Goal: Task Accomplishment & Management: Manage account settings

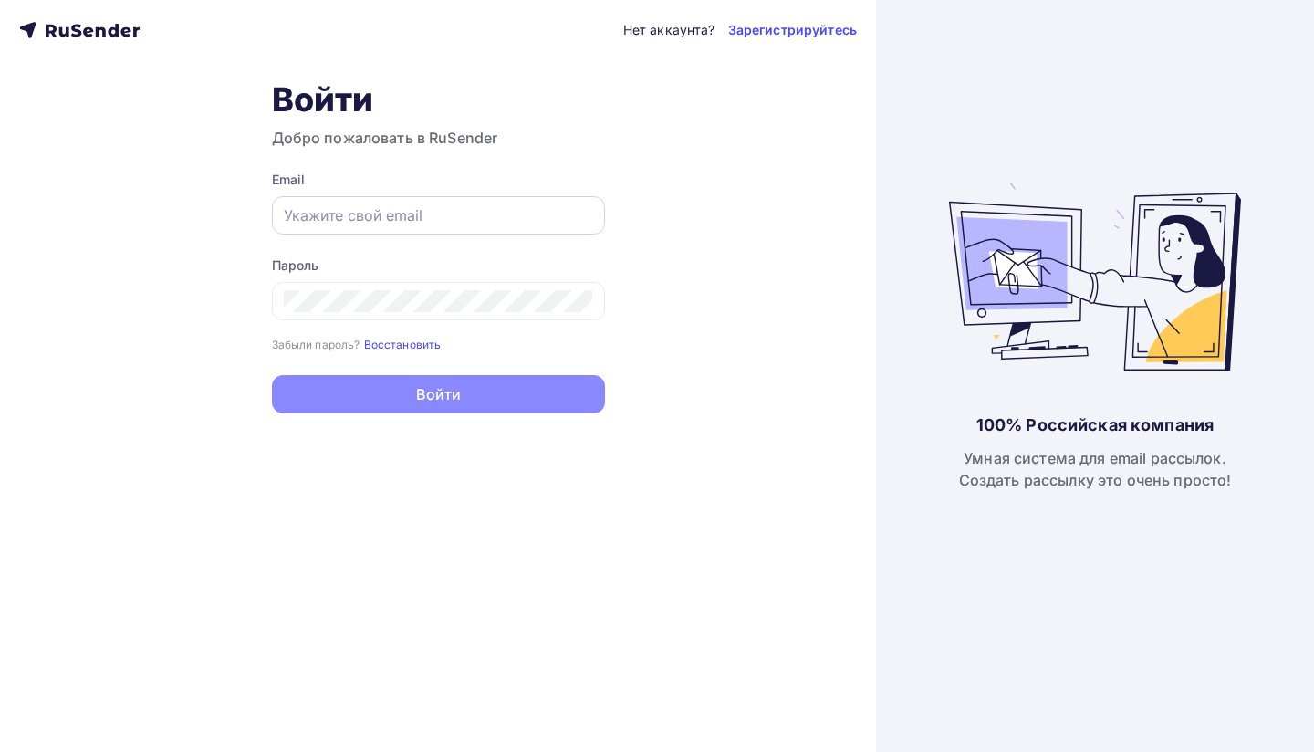
click at [515, 221] on input "text" at bounding box center [438, 215] width 309 height 22
click at [688, 197] on div "Нет аккаунта? Зарегистрируйтесь Войти Добро пожаловать в RuSender Email Пароль …" at bounding box center [438, 376] width 876 height 752
click at [446, 213] on input "text" at bounding box center [438, 215] width 309 height 22
click at [501, 218] on input "savladimirovich88@yandex.ru" at bounding box center [438, 215] width 309 height 22
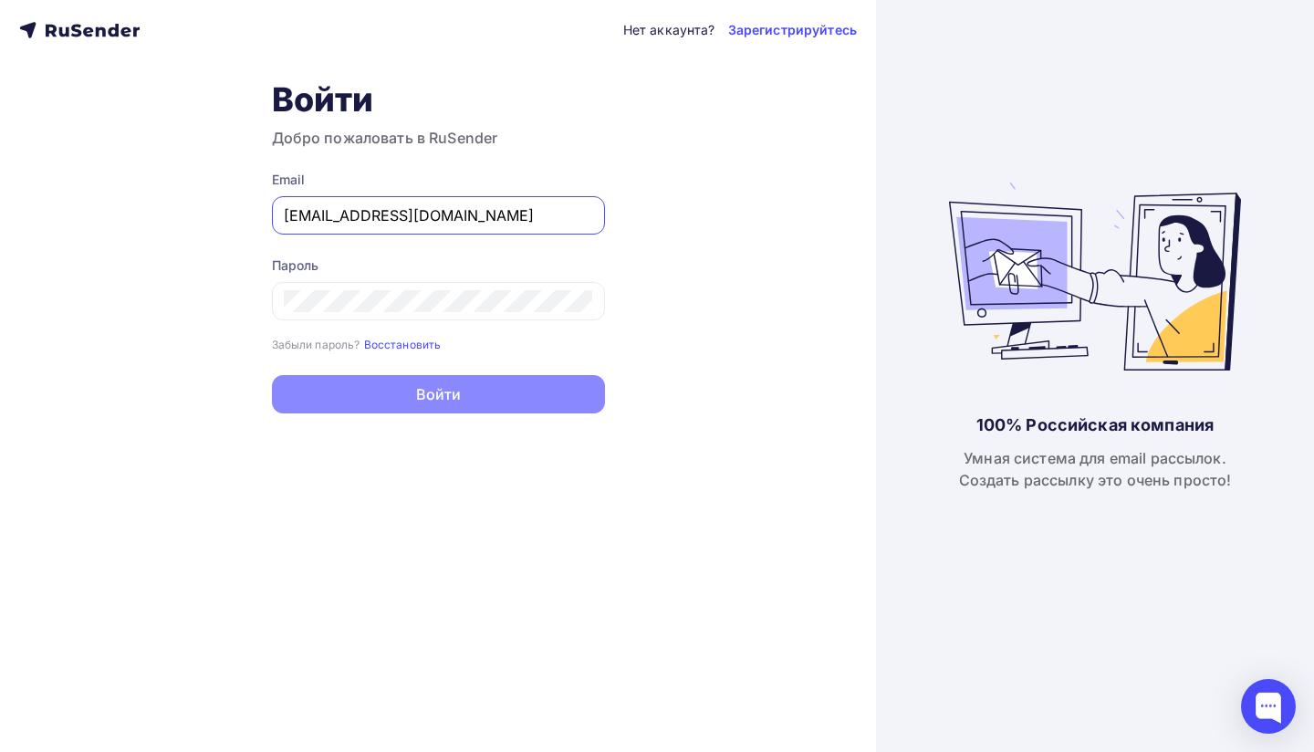
click at [626, 217] on div "Нет аккаунта? Зарегистрируйтесь Войти Добро пожаловать в RuSender Email savladi…" at bounding box center [438, 376] width 876 height 752
type input "[EMAIL_ADDRESS][DOMAIN_NAME]"
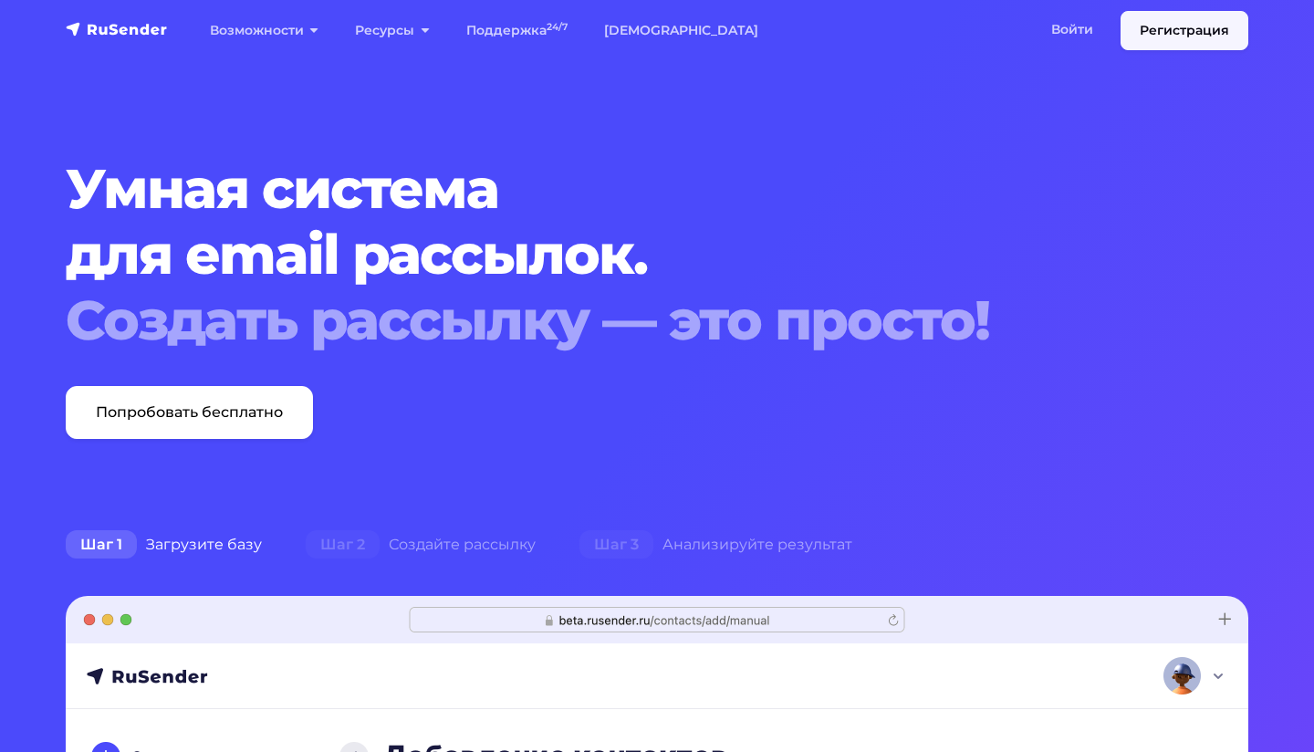
click at [1169, 20] on link "Регистрация" at bounding box center [1185, 30] width 128 height 39
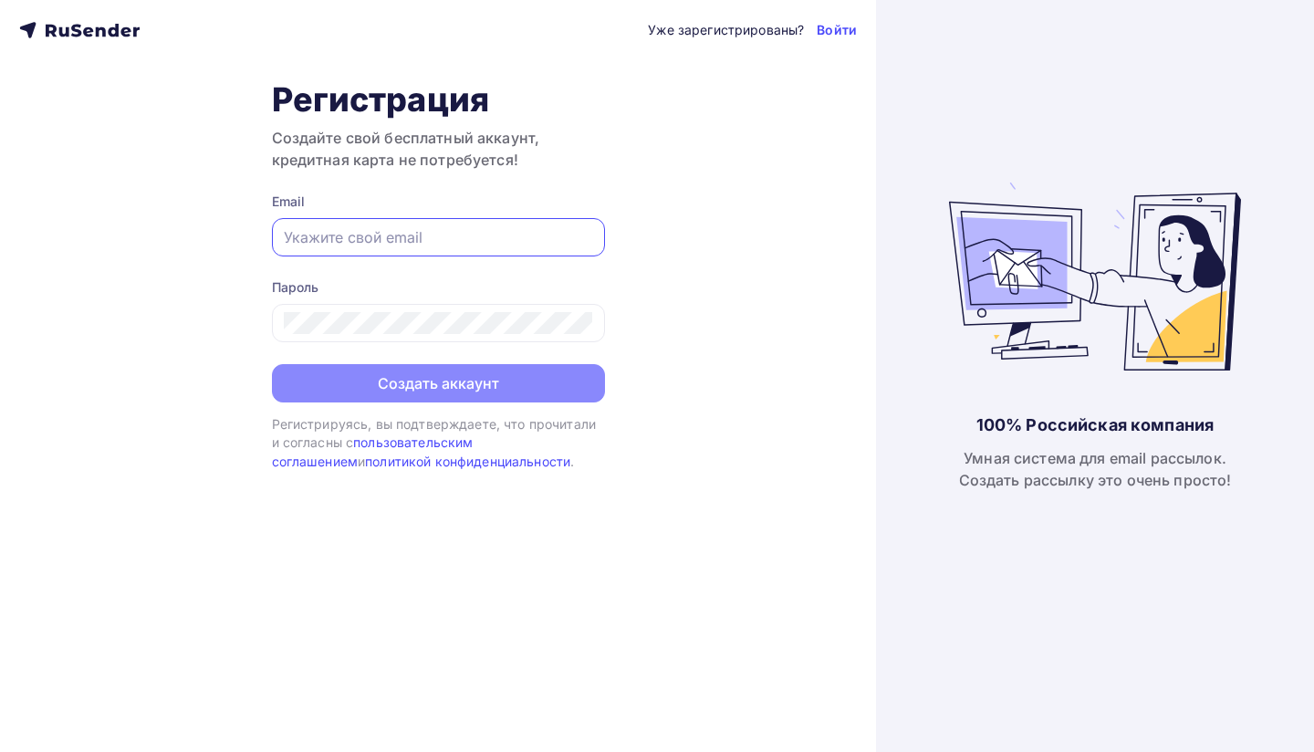
click at [367, 230] on input "text" at bounding box center [438, 237] width 309 height 22
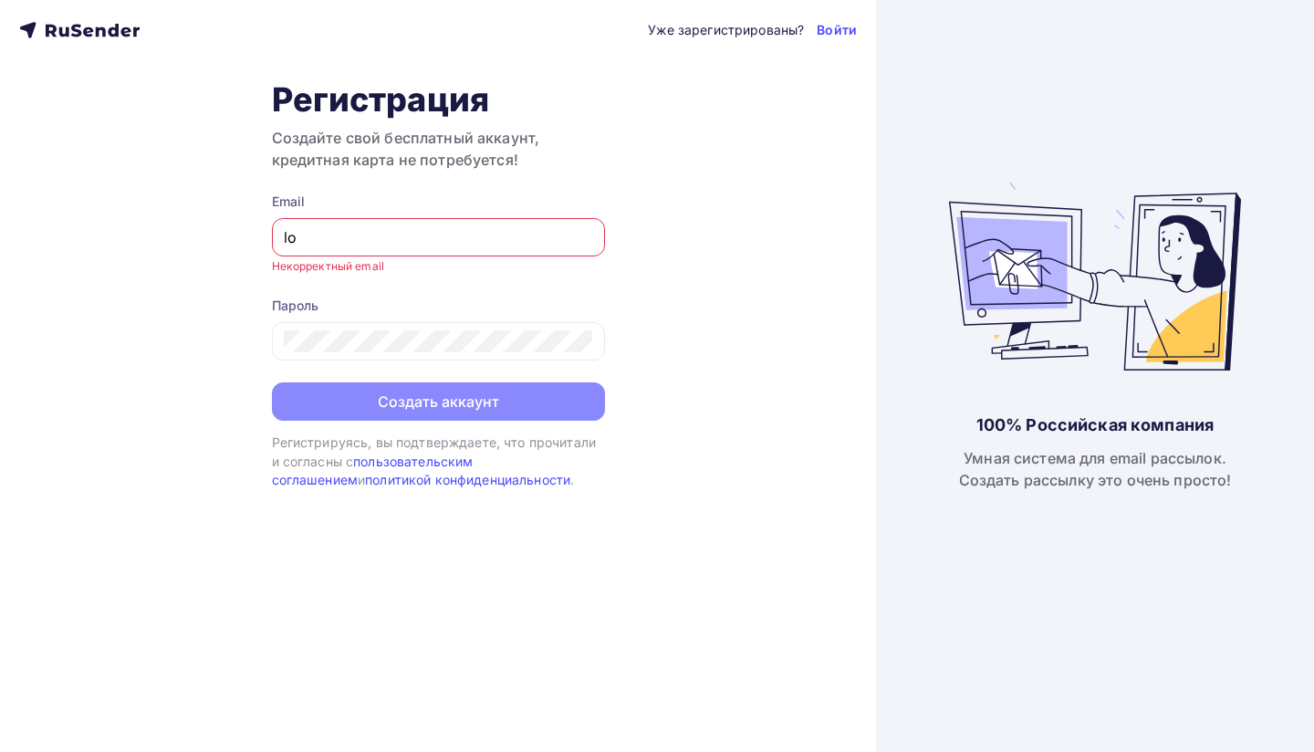
type input "l"
paste input "[EMAIL_ADDRESS][DOMAIN_NAME]"
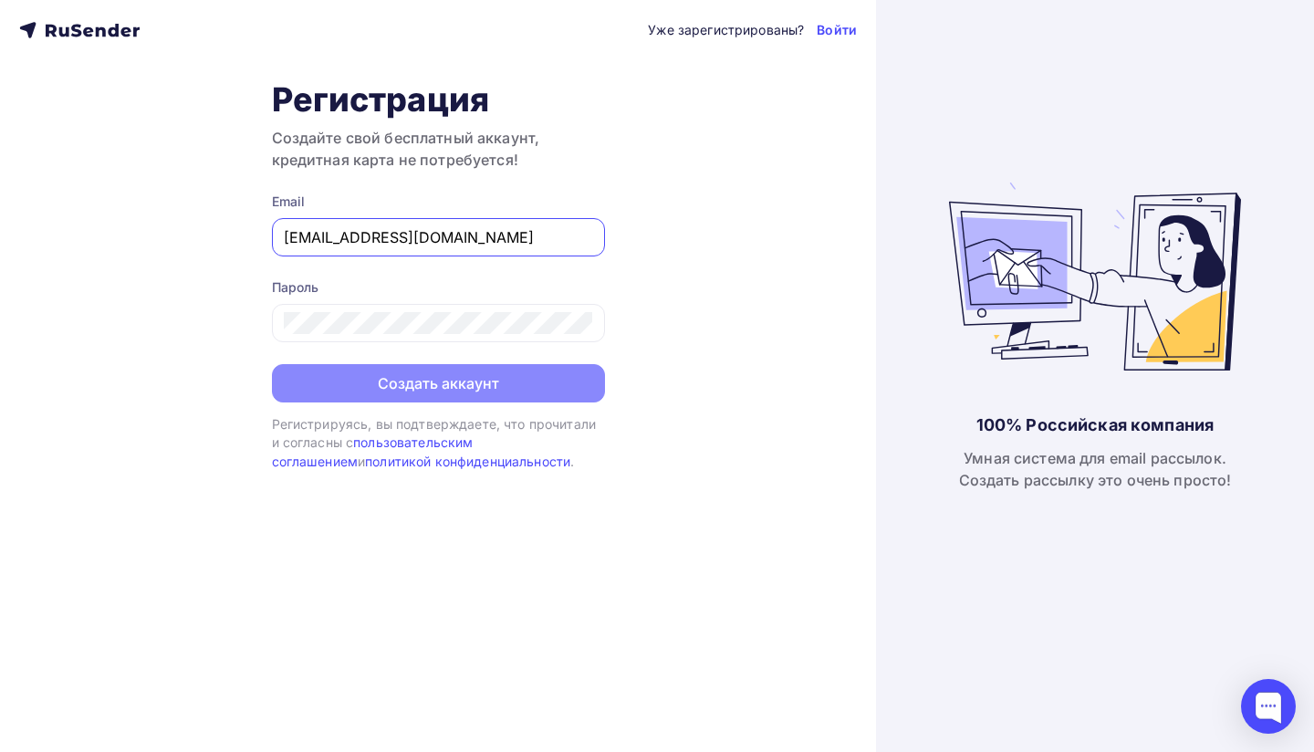
click at [285, 236] on input "Lotelove8@yandex.com" at bounding box center [438, 237] width 309 height 22
type input "Lotelove8@yandex.com"
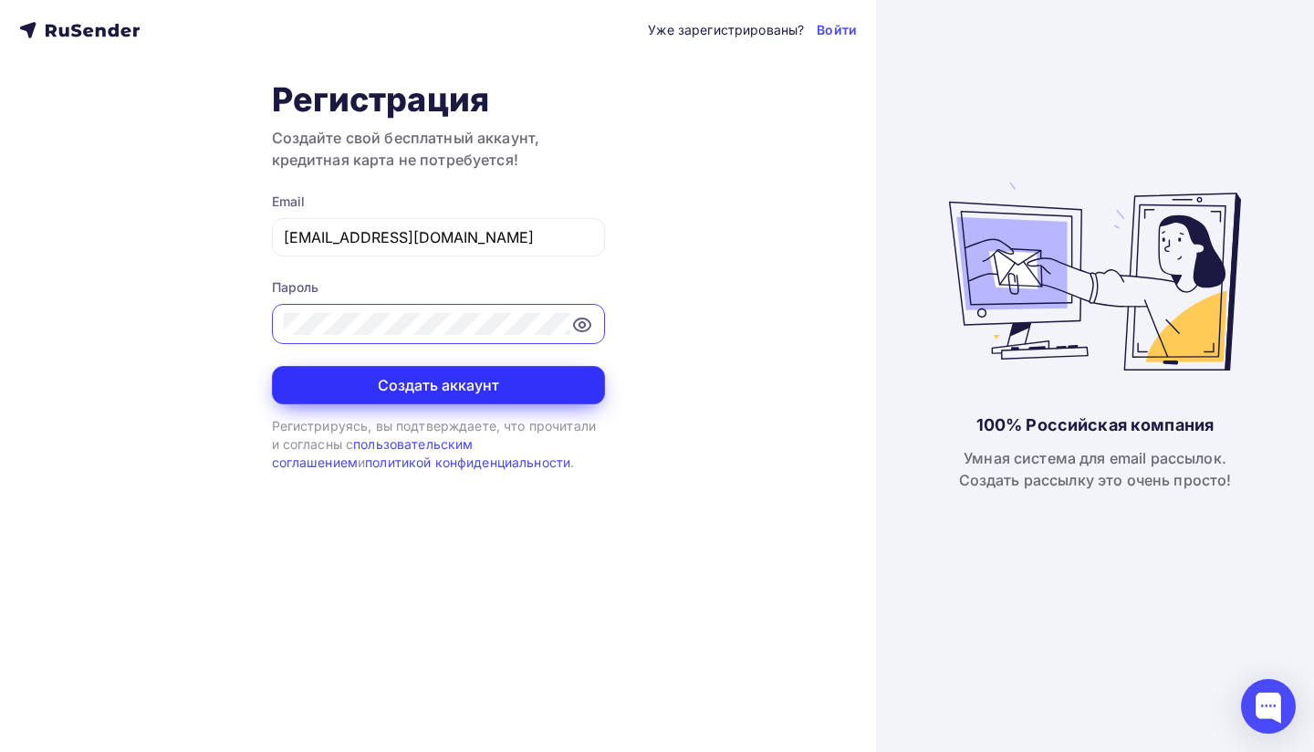
click at [371, 383] on button "Создать аккаунт" at bounding box center [438, 385] width 333 height 38
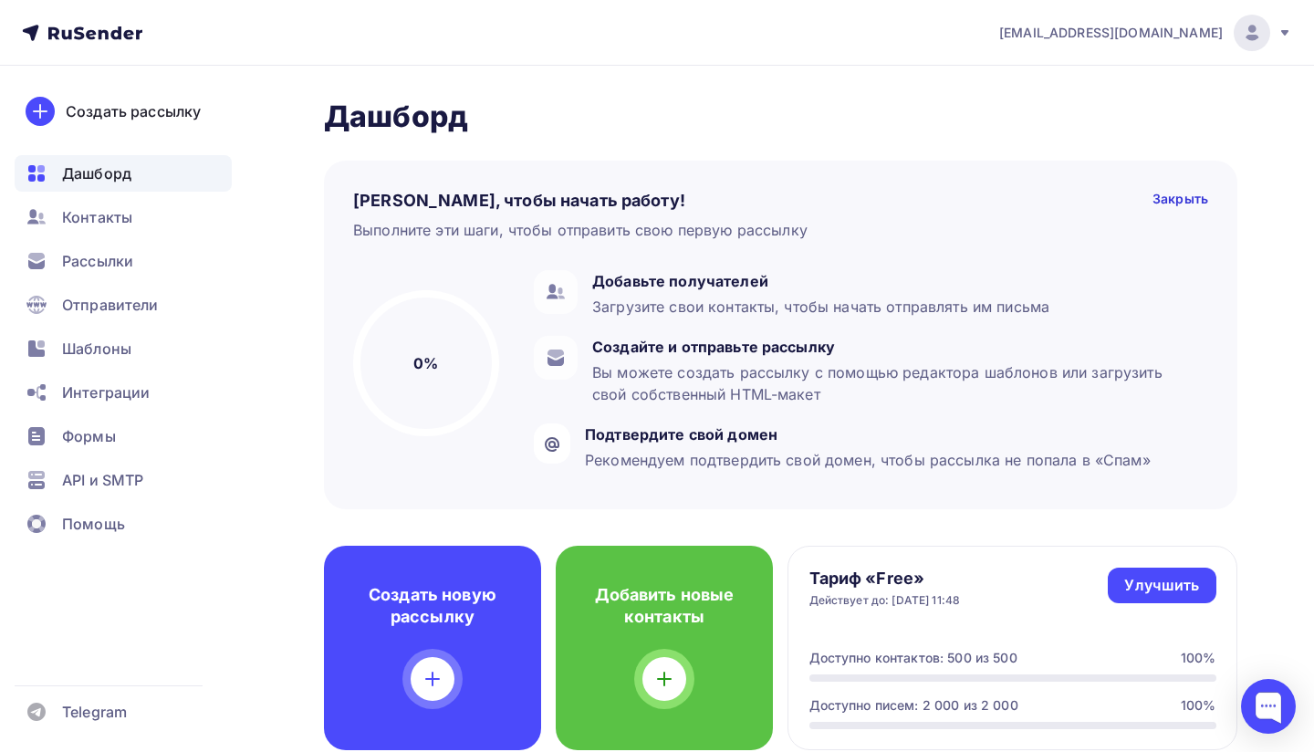
click at [1286, 31] on icon at bounding box center [1284, 32] width 7 height 5
click at [1032, 74] on span "Аккаунт" at bounding box center [1049, 80] width 60 height 22
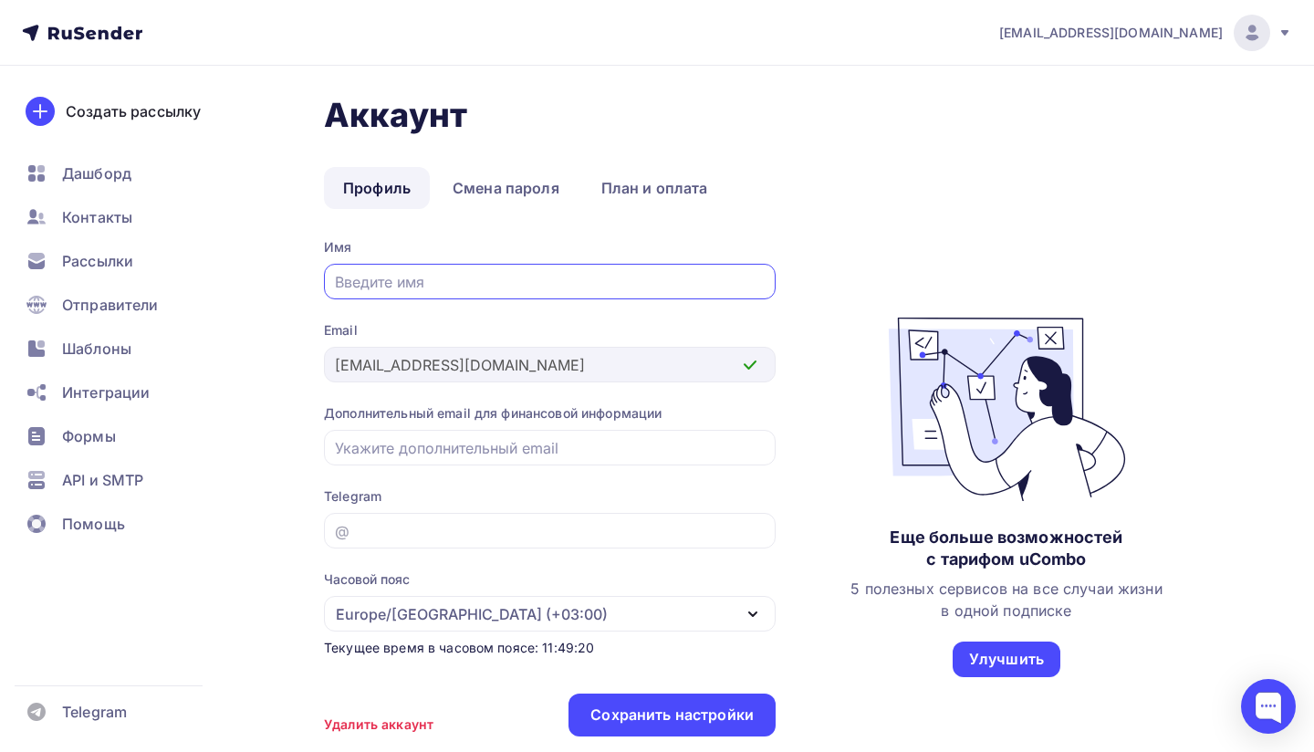
type input "F"
click at [474, 276] on input "text" at bounding box center [550, 282] width 431 height 22
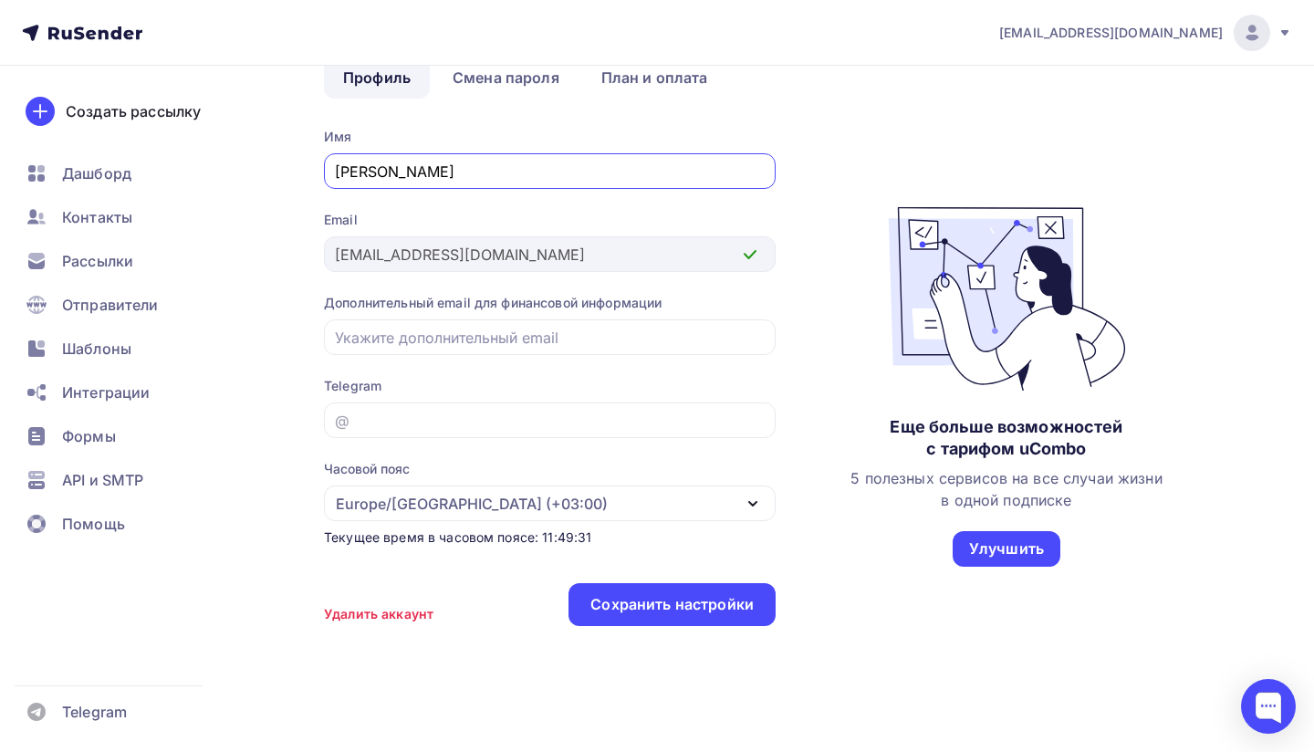
scroll to position [124, 0]
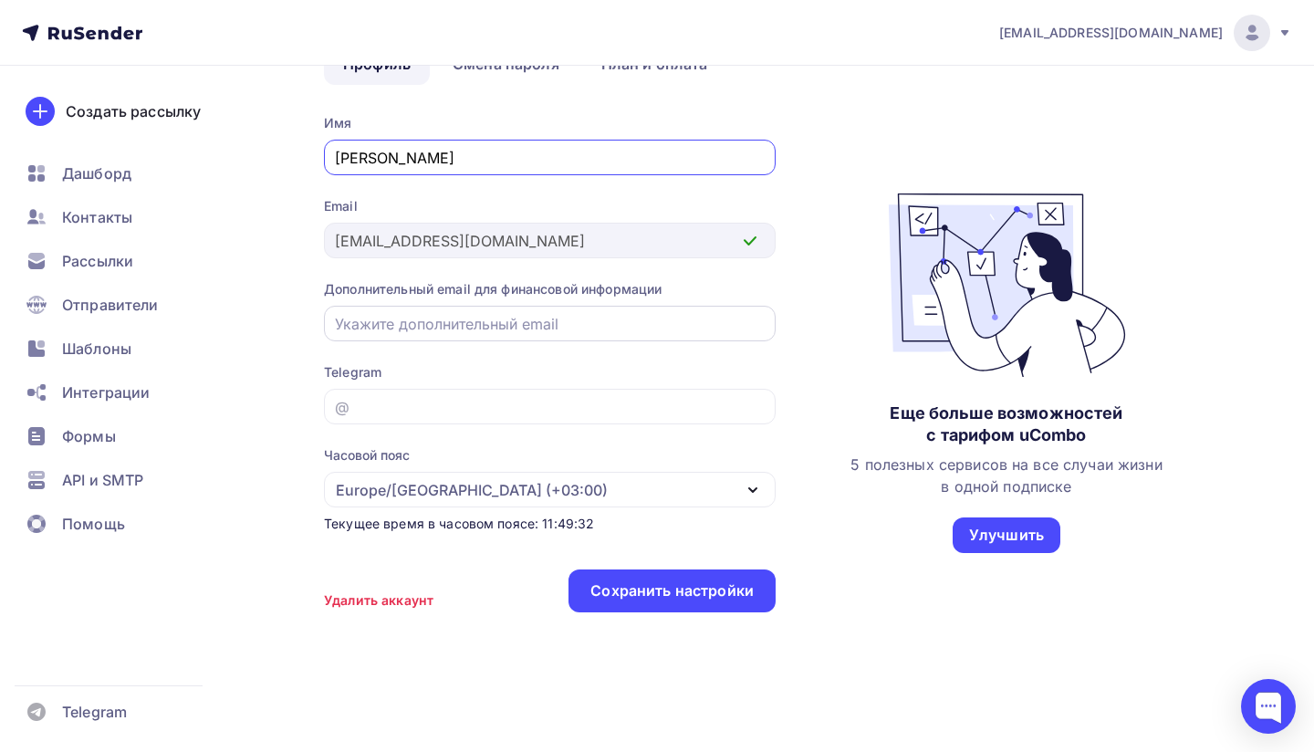
type input "Алексей"
click at [350, 327] on input "email" at bounding box center [550, 324] width 431 height 22
type input "savladimirovich88@yandex.ru"
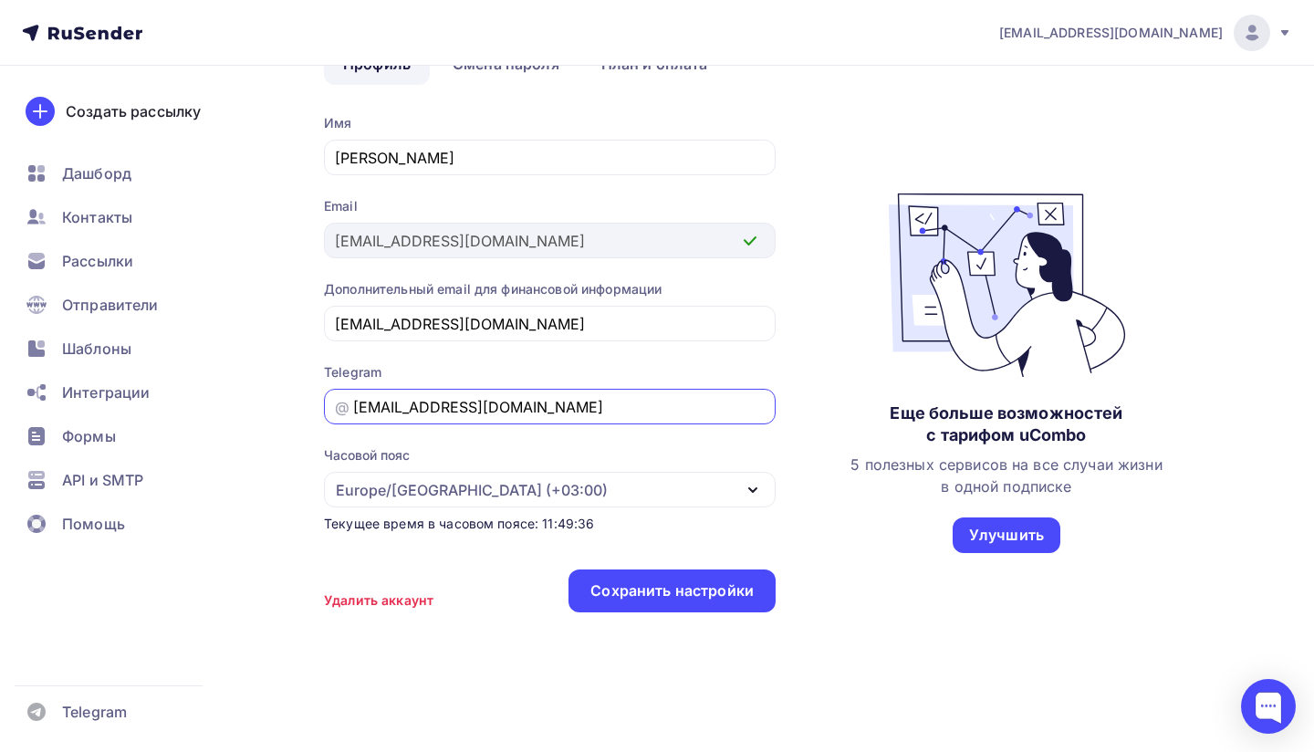
drag, startPoint x: 580, startPoint y: 411, endPoint x: 307, endPoint y: 408, distance: 272.9
click at [307, 408] on div "Аккаунт Профиль Смена пароля План и оплата Профиль Смена пароля План и оплата И…" at bounding box center [657, 349] width 1314 height 814
drag, startPoint x: 602, startPoint y: 410, endPoint x: 293, endPoint y: 405, distance: 309.4
click at [293, 405] on div "Аккаунт Профиль Смена пароля План и оплата Профиль Смена пароля План и оплата И…" at bounding box center [657, 349] width 1314 height 814
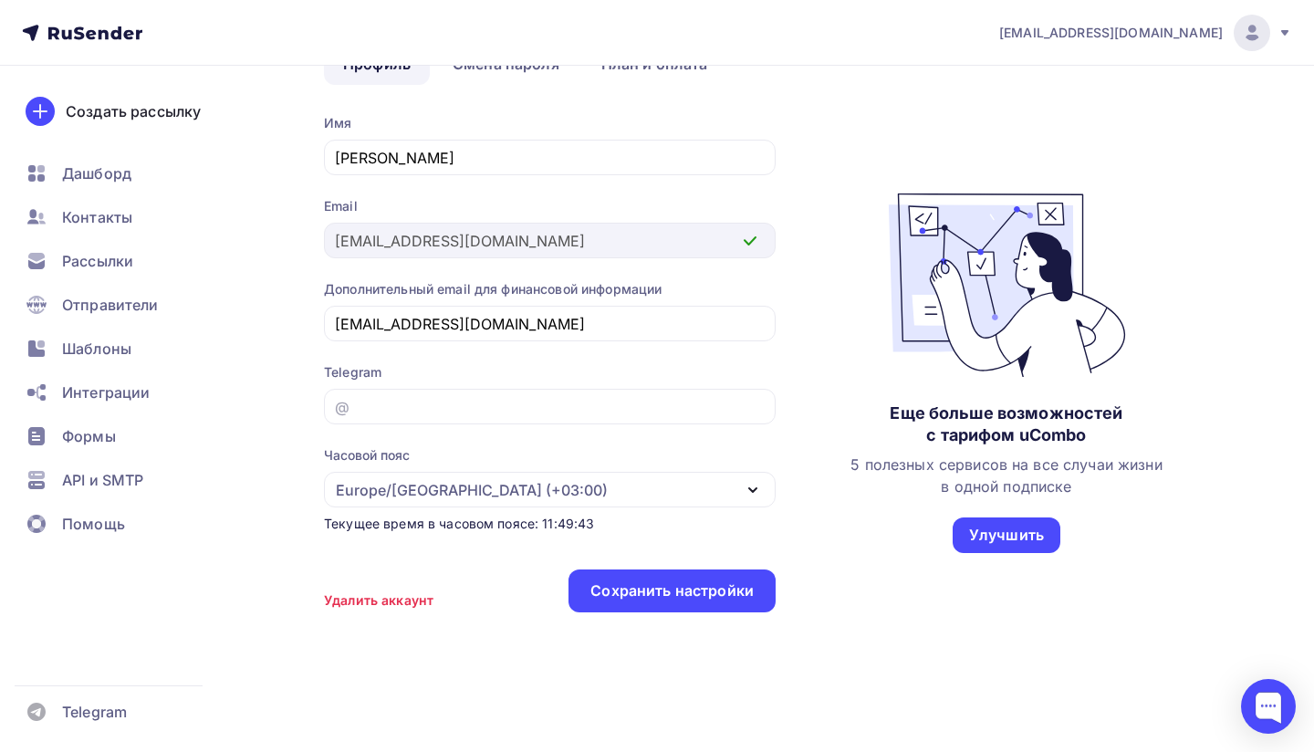
click at [272, 461] on div "Аккаунт Профиль Смена пароля План и оплата Профиль Смена пароля План и оплата И…" at bounding box center [657, 349] width 1314 height 814
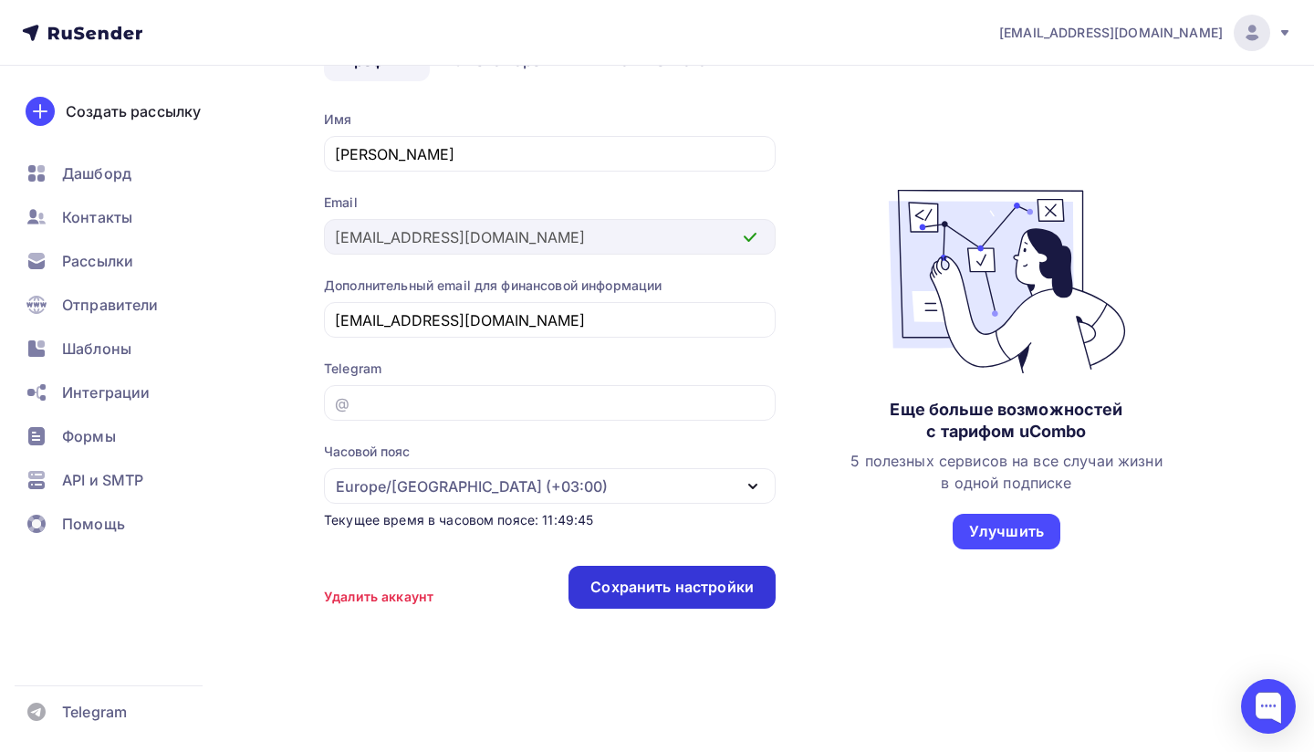
click at [626, 602] on div "Сохранить настройки" at bounding box center [672, 587] width 207 height 43
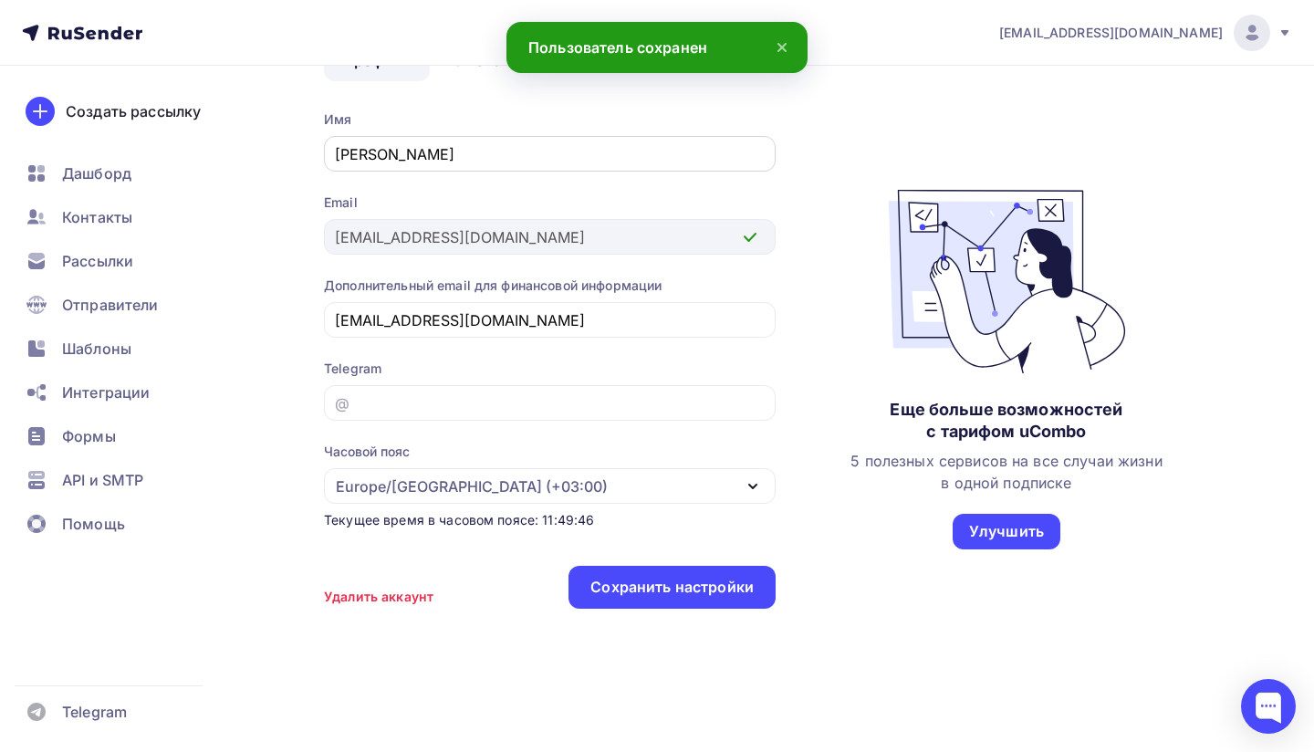
scroll to position [0, 0]
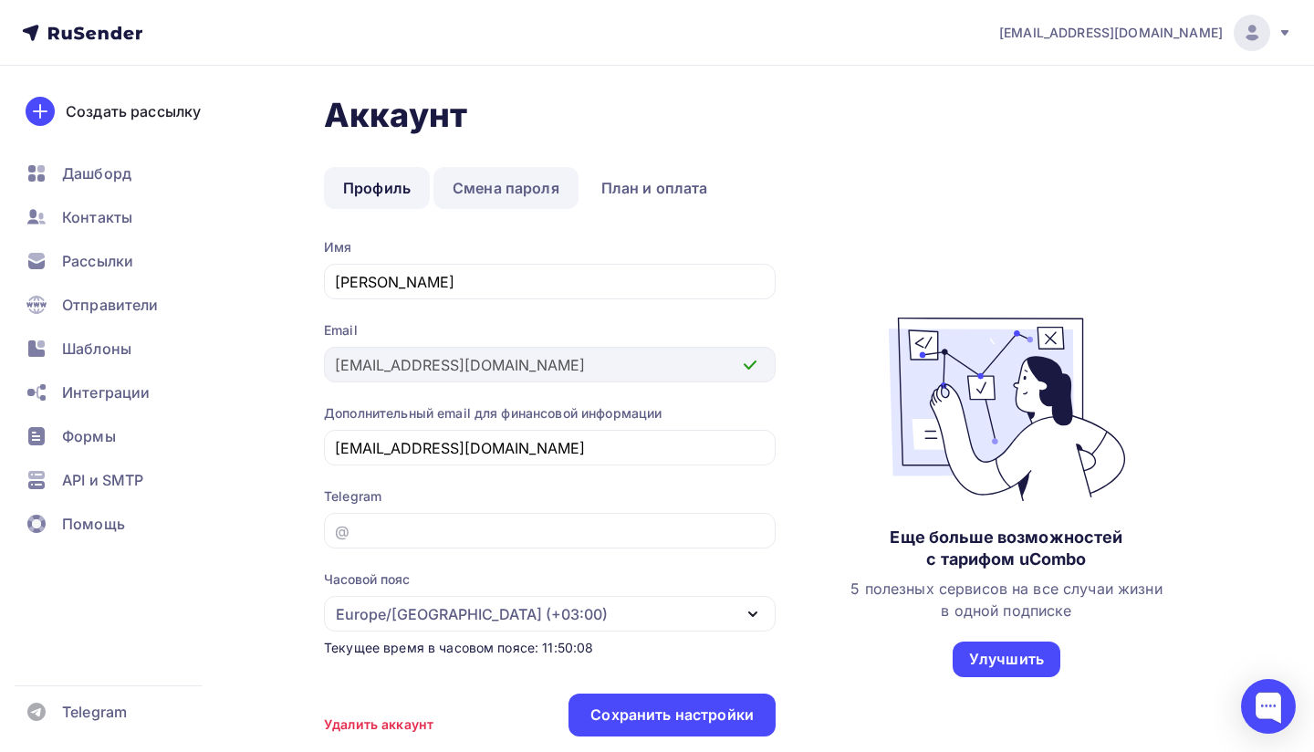
click at [486, 196] on link "Смена пароля" at bounding box center [506, 188] width 145 height 42
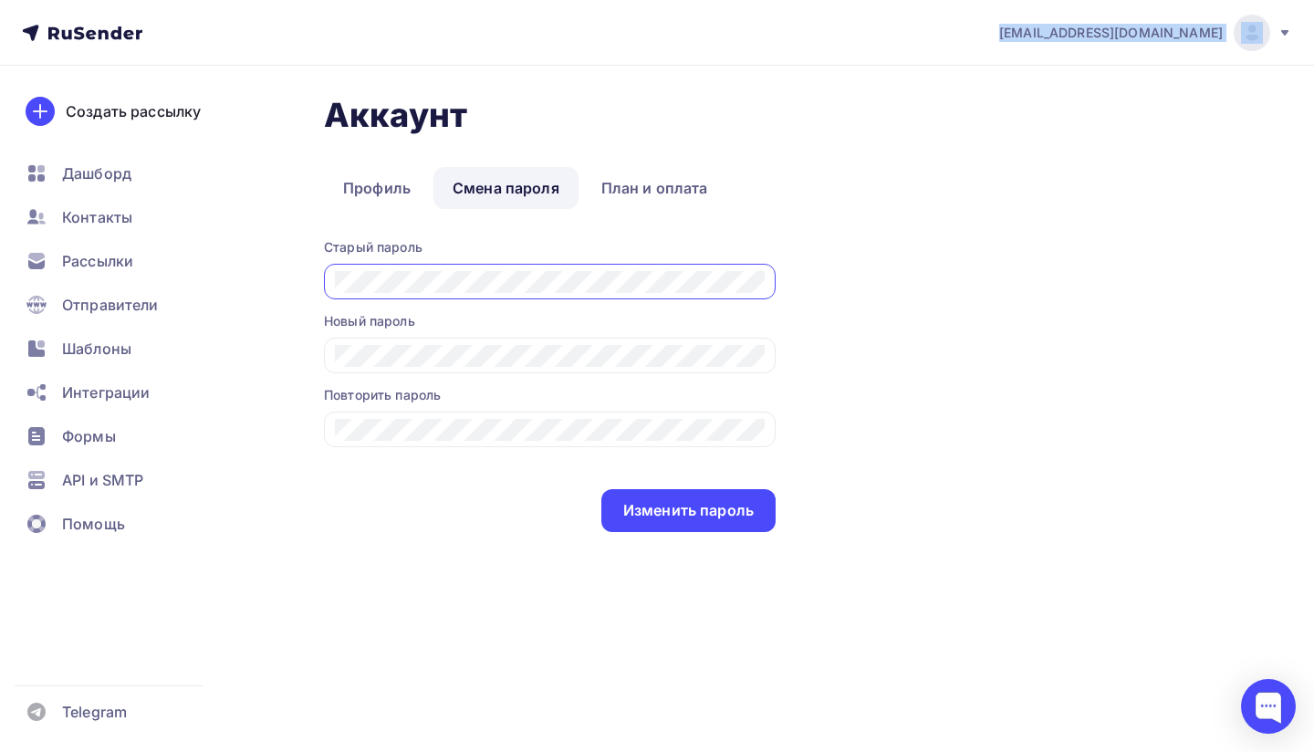
copy div "[EMAIL_ADDRESS][DOMAIN_NAME]"
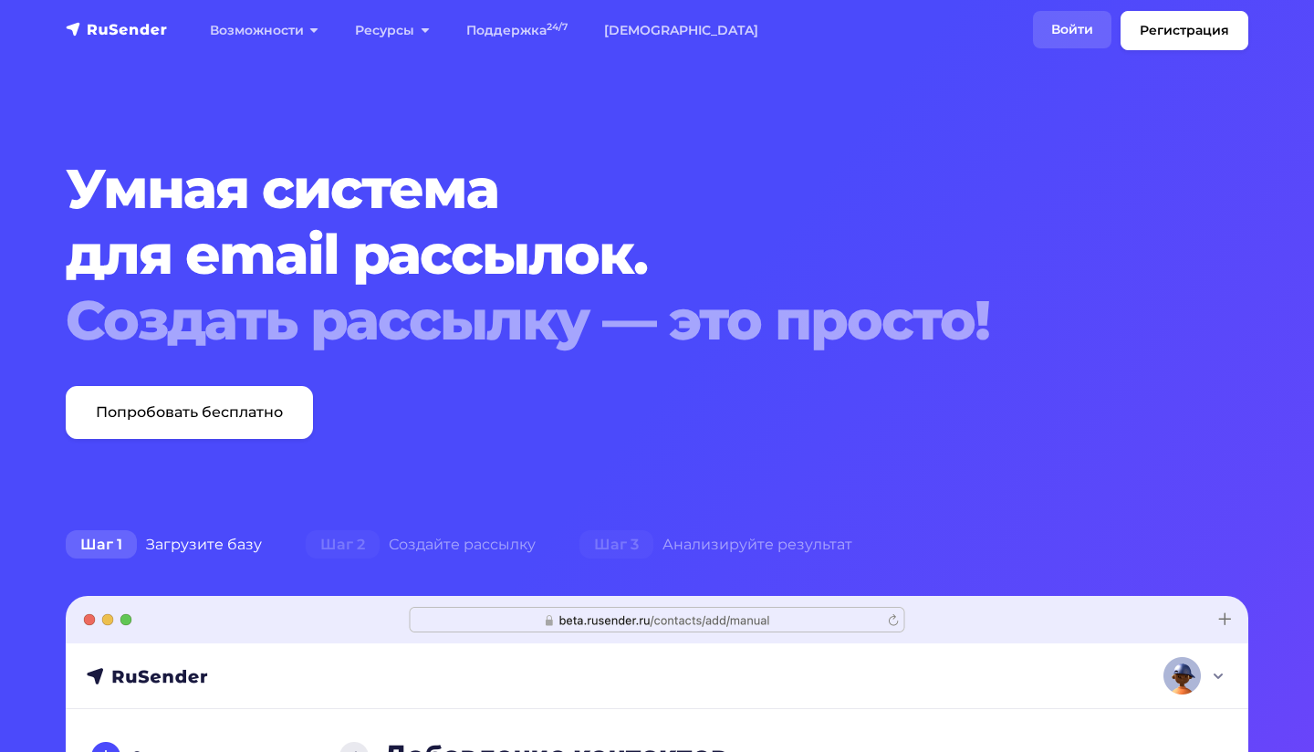
click at [1070, 37] on link "Войти" at bounding box center [1072, 29] width 78 height 37
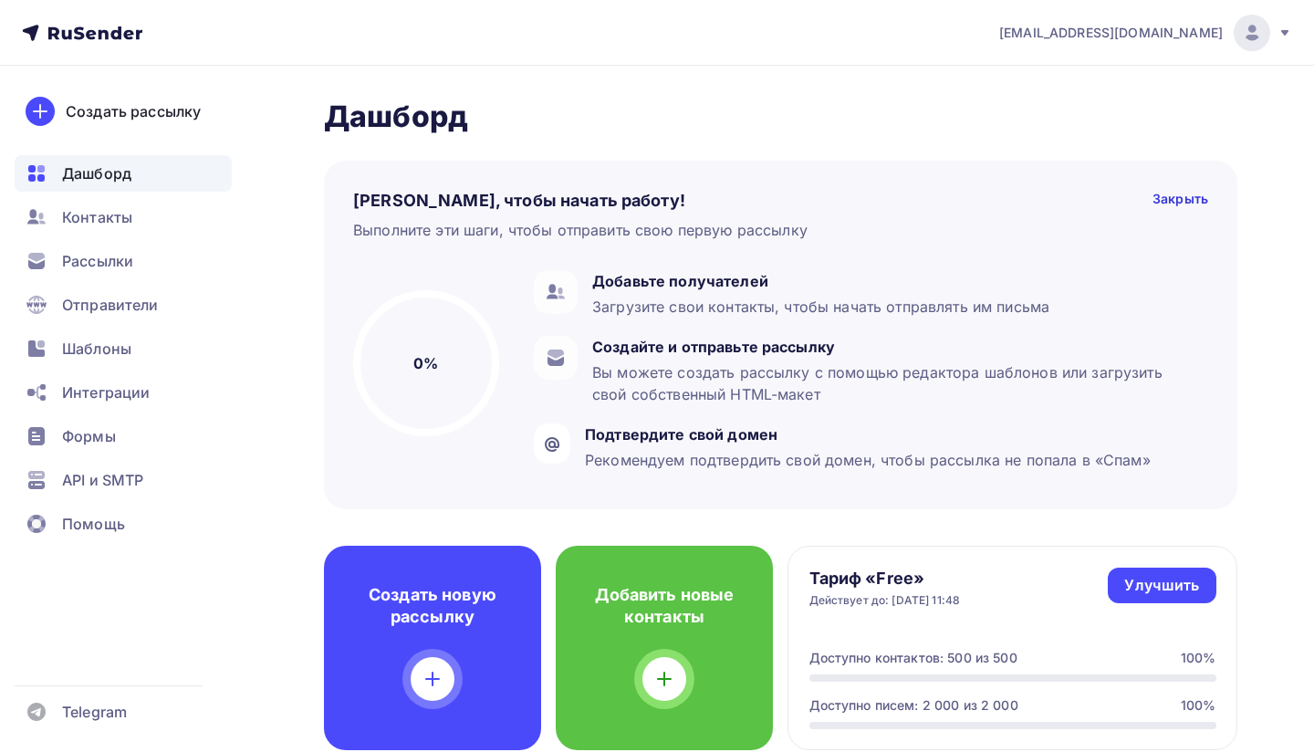
click at [1274, 37] on div "[EMAIL_ADDRESS][DOMAIN_NAME]" at bounding box center [1145, 33] width 293 height 37
click at [1280, 28] on icon at bounding box center [1285, 33] width 15 height 15
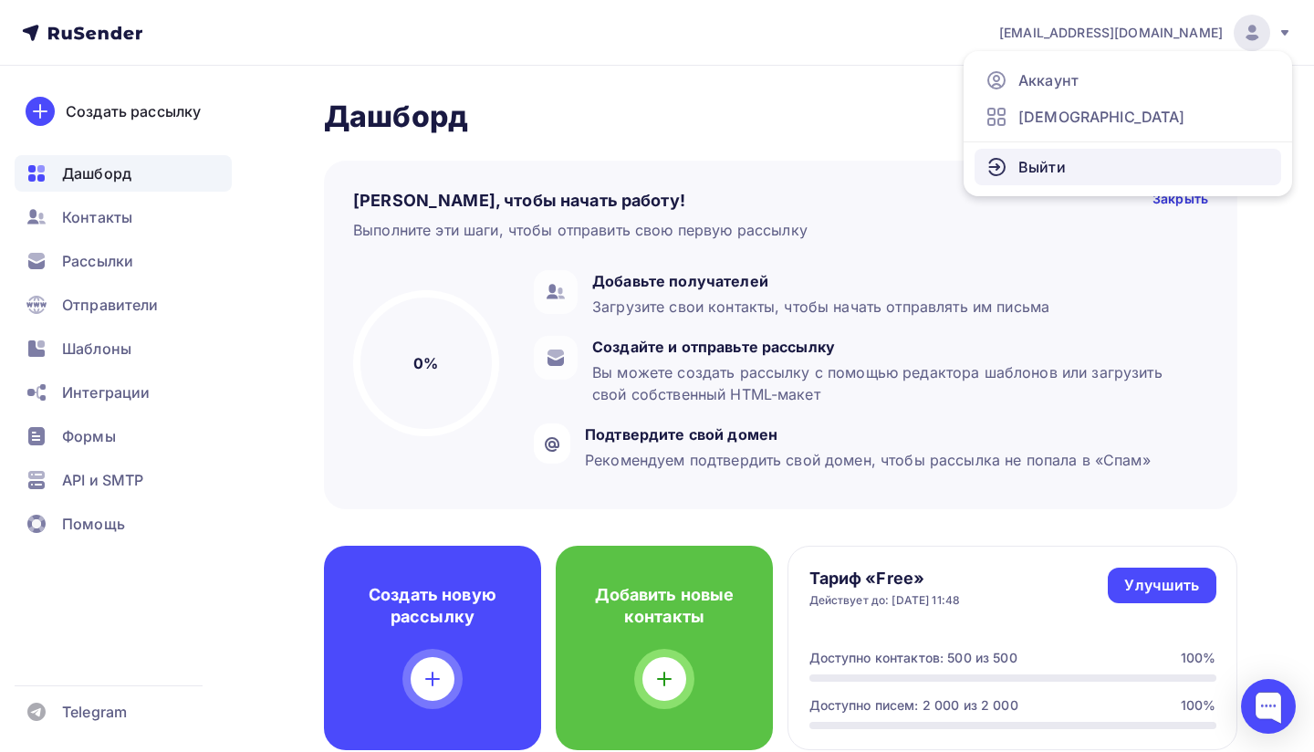
click at [1025, 168] on span "Выйти" at bounding box center [1042, 167] width 47 height 22
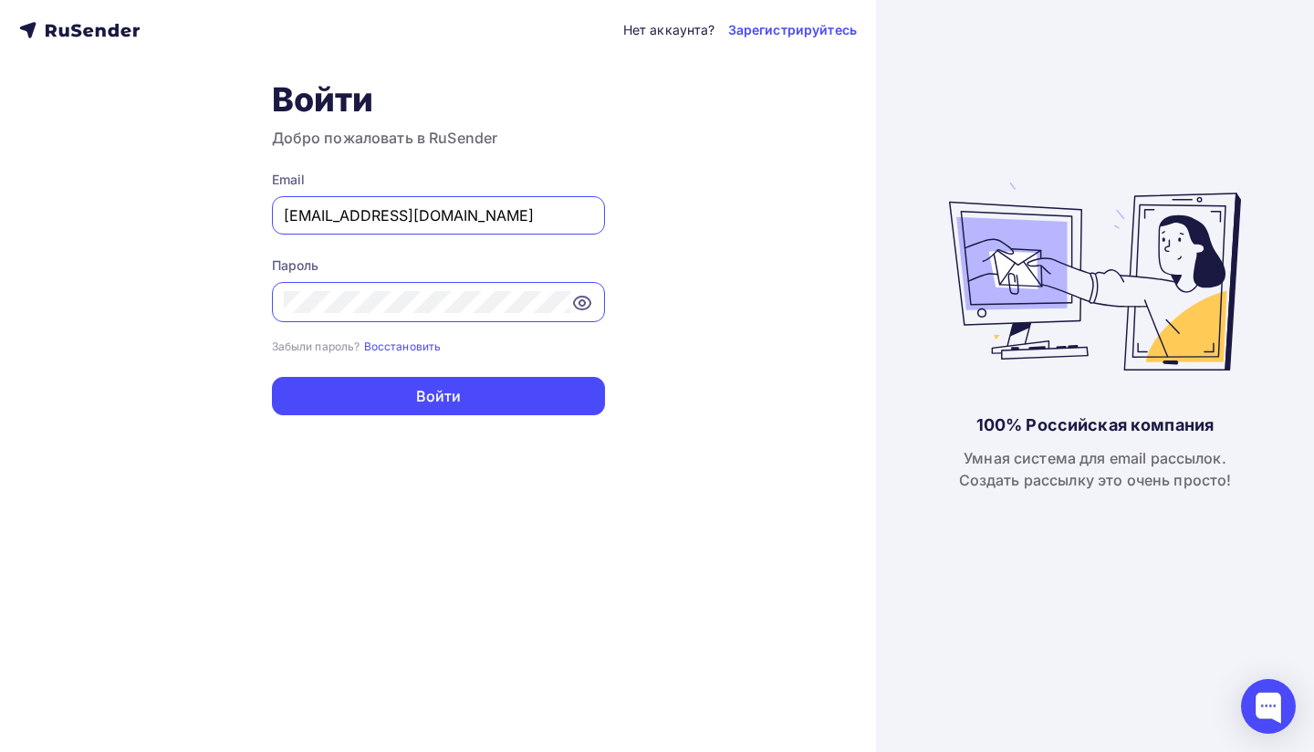
click at [589, 310] on icon at bounding box center [582, 303] width 22 height 22
click at [249, 305] on div "Нет аккаунта? Зарегистрируйтесь Войти Добро пожаловать в RuSender Email [EMAIL_…" at bounding box center [438, 376] width 876 height 752
